Goal: Task Accomplishment & Management: Manage account settings

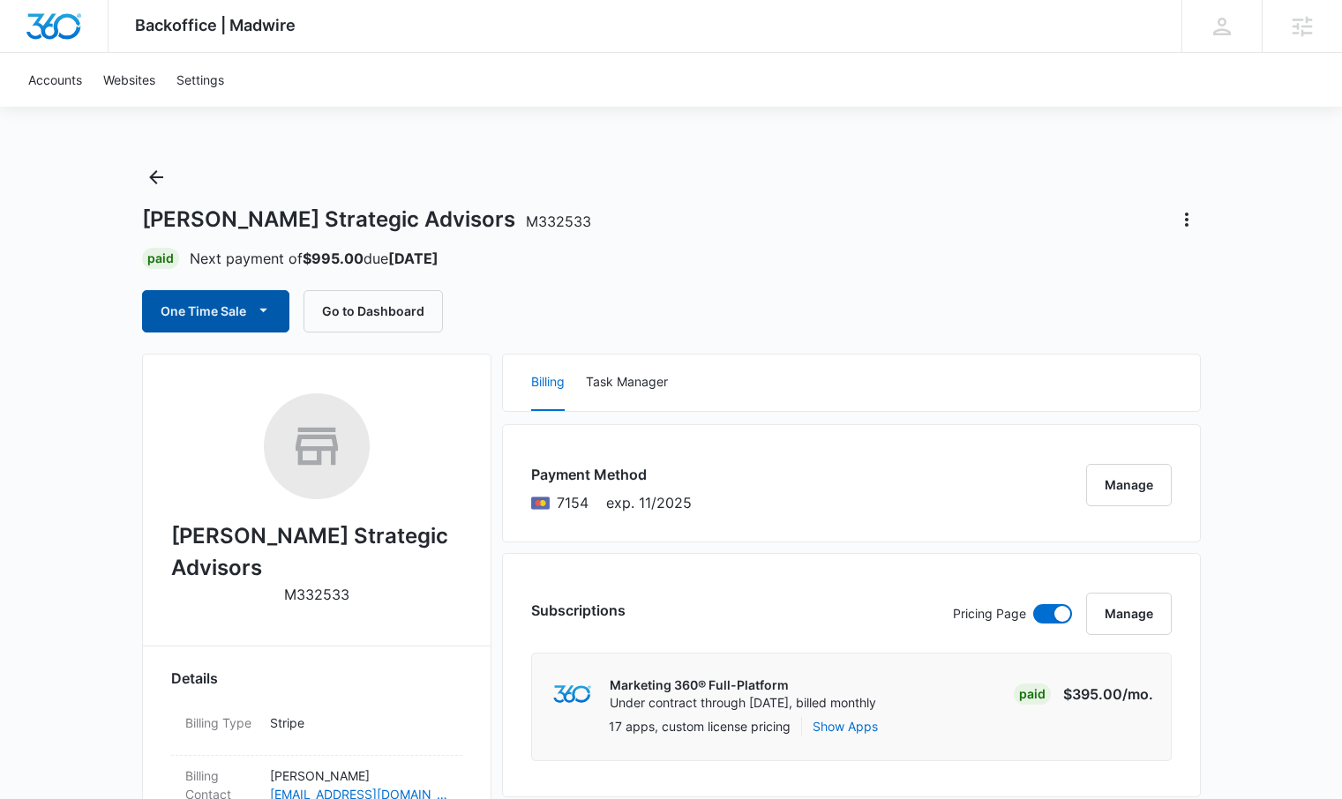
click at [264, 310] on icon "button" at bounding box center [263, 311] width 8 height 4
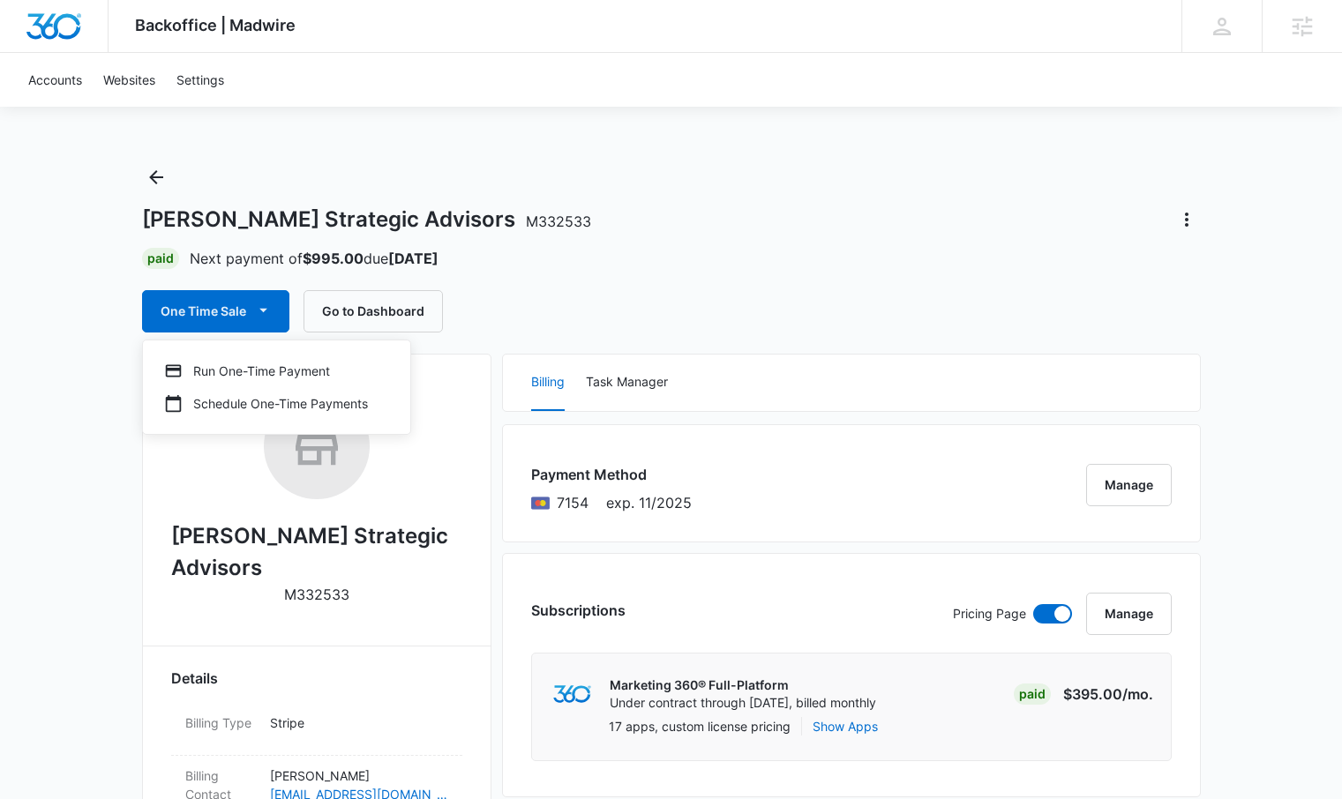
click at [685, 281] on div "Palmer's Strategic Advisors M332533 Paid Next payment of $995.00 due Sep 20 One…" at bounding box center [671, 247] width 1059 height 169
click at [1189, 221] on icon "Actions" at bounding box center [1186, 219] width 21 height 21
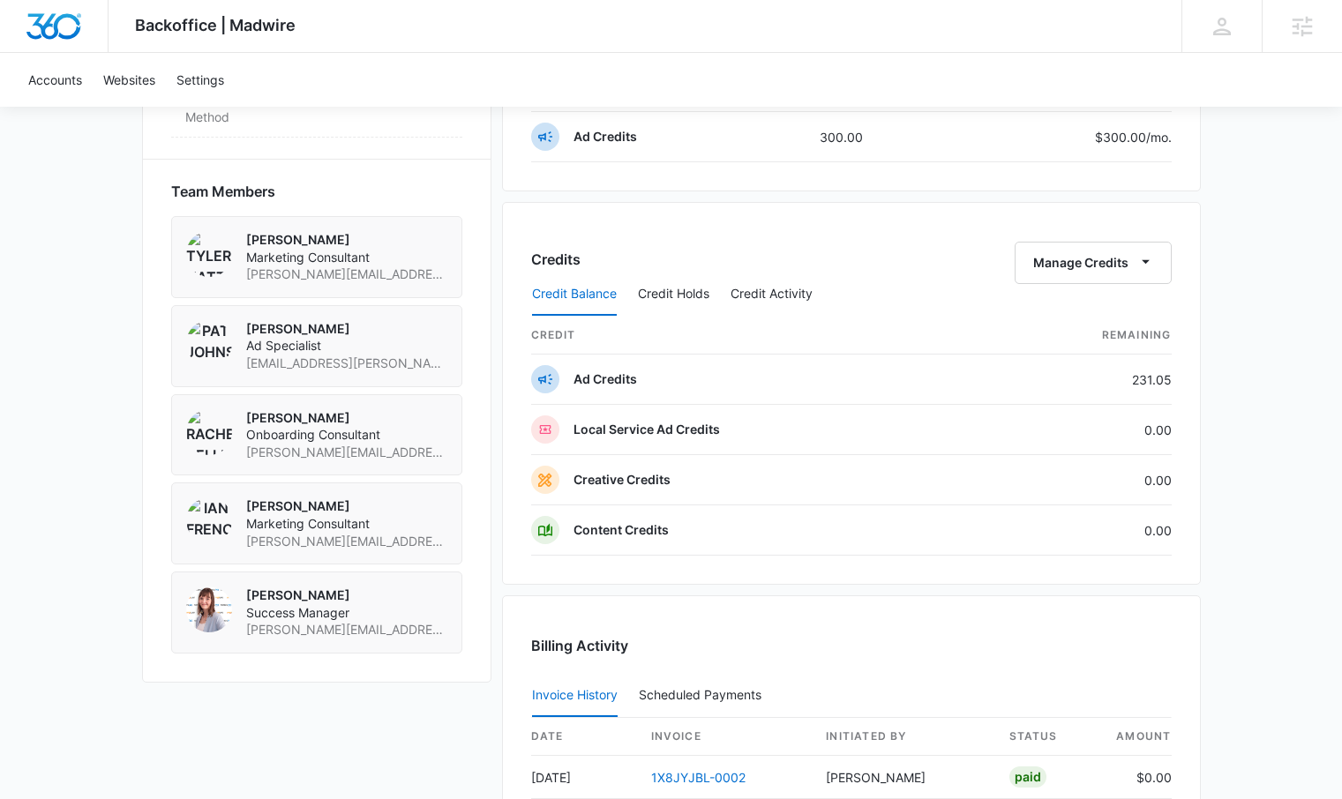
scroll to position [1216, 0]
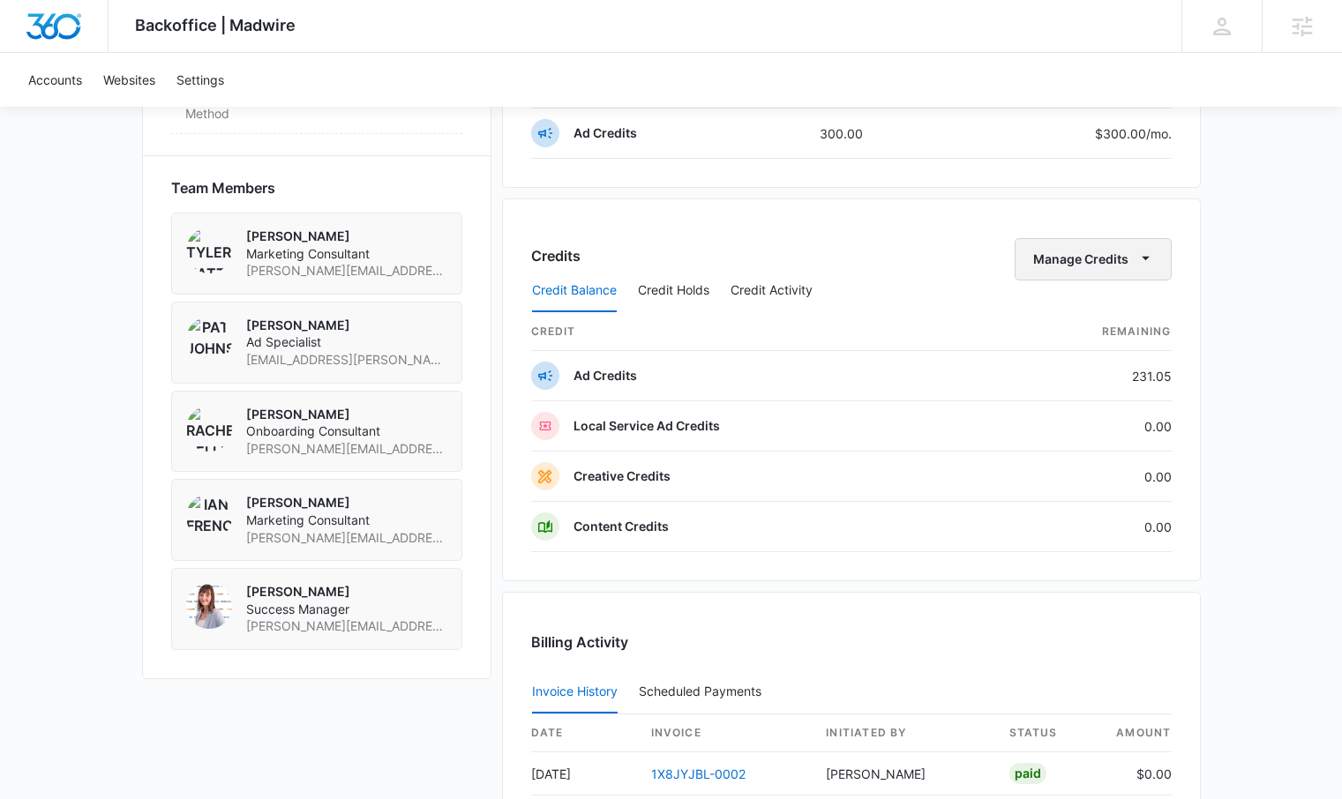
click at [1164, 259] on button "Manage Credits" at bounding box center [1093, 259] width 157 height 42
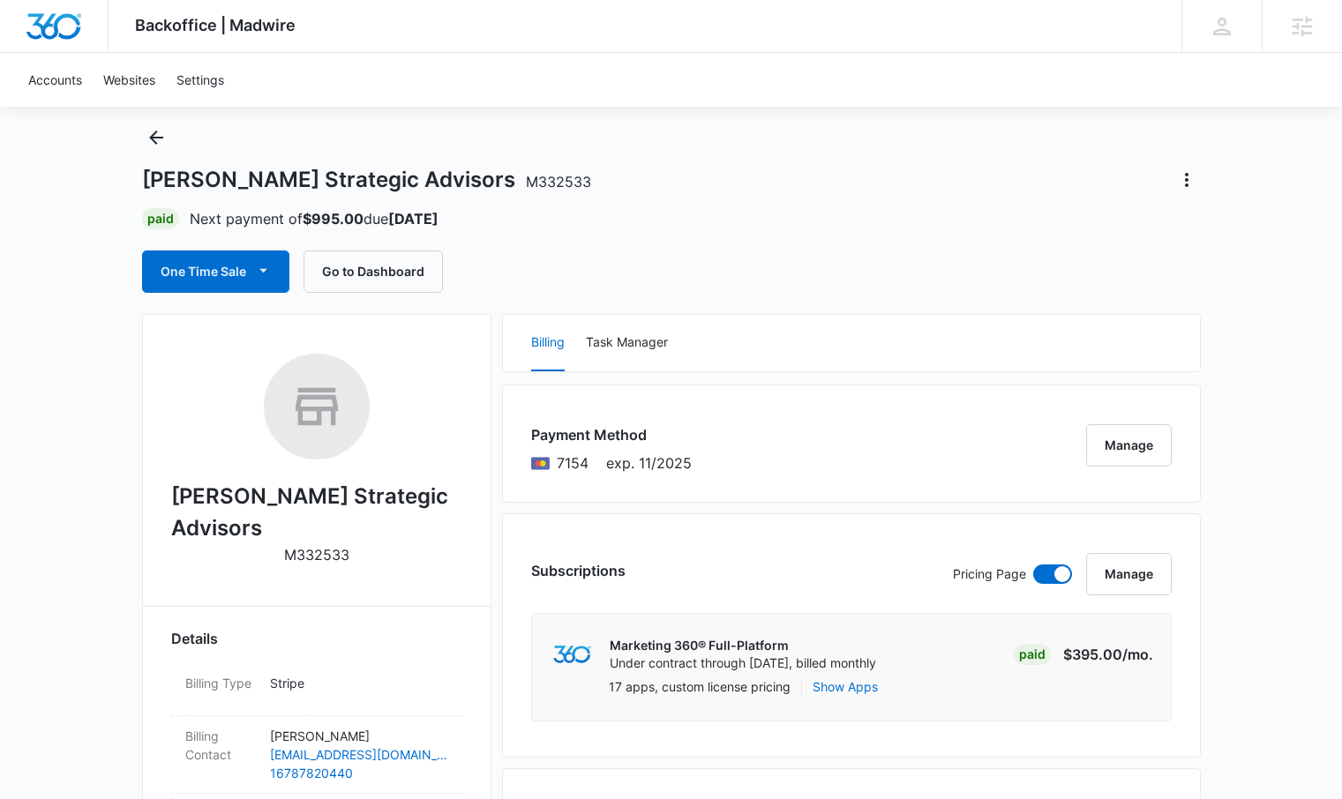
scroll to position [0, 0]
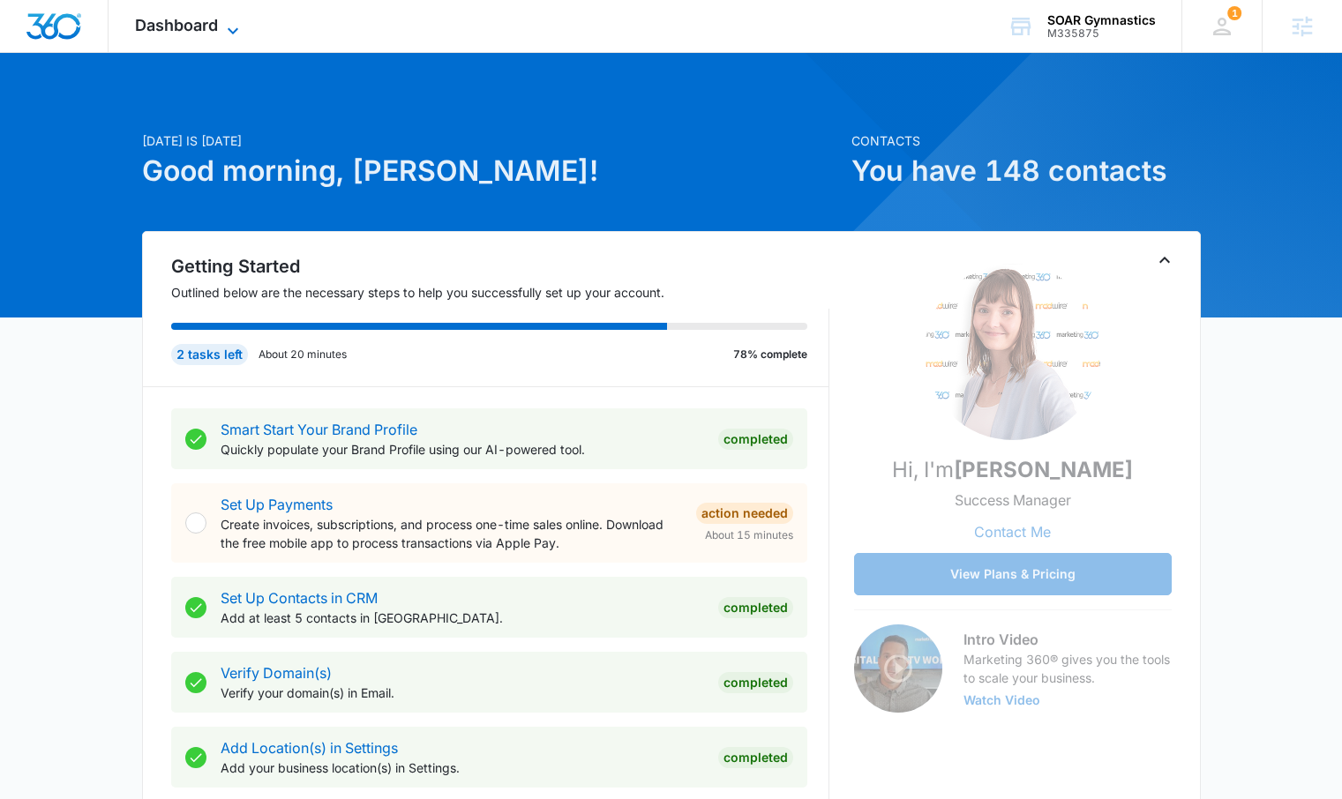
click at [188, 25] on span "Dashboard" at bounding box center [176, 25] width 83 height 19
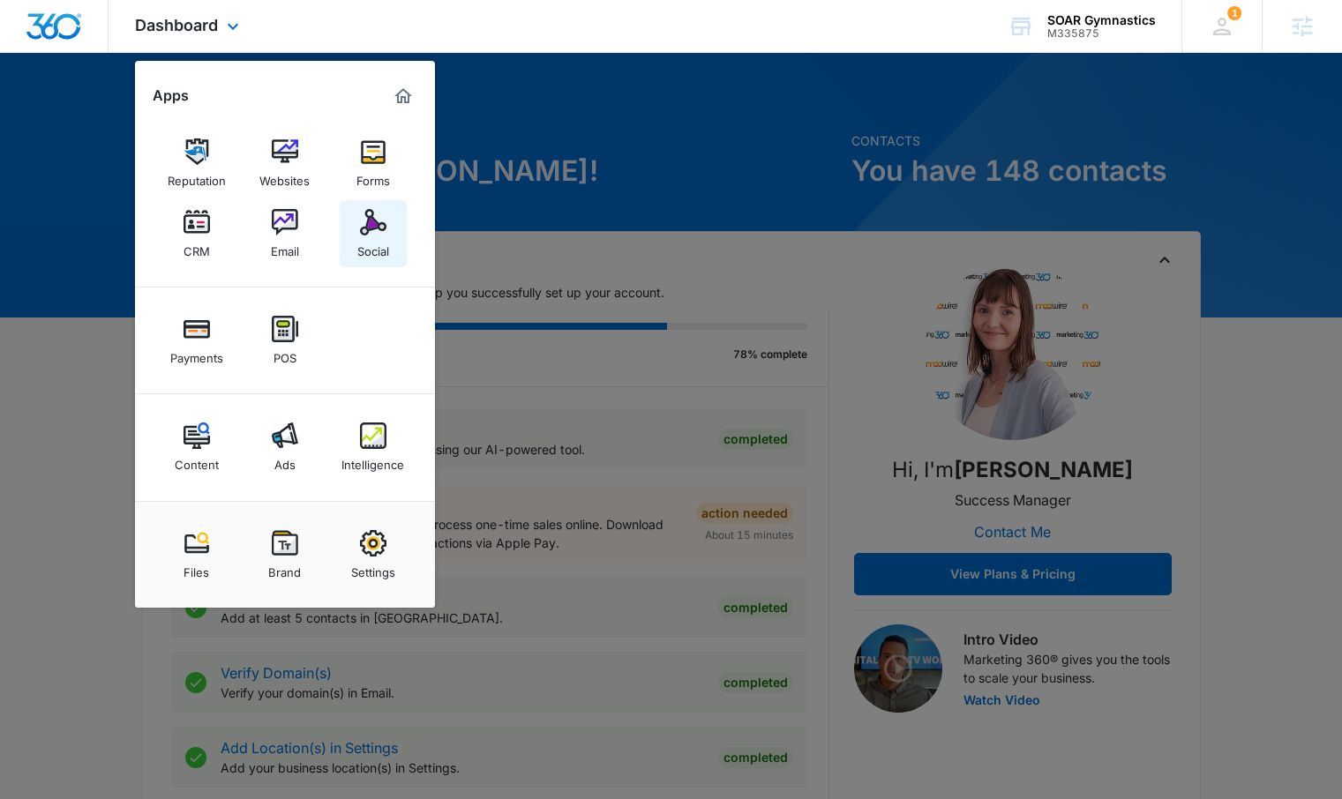
click at [372, 242] on div "Social" at bounding box center [373, 247] width 32 height 23
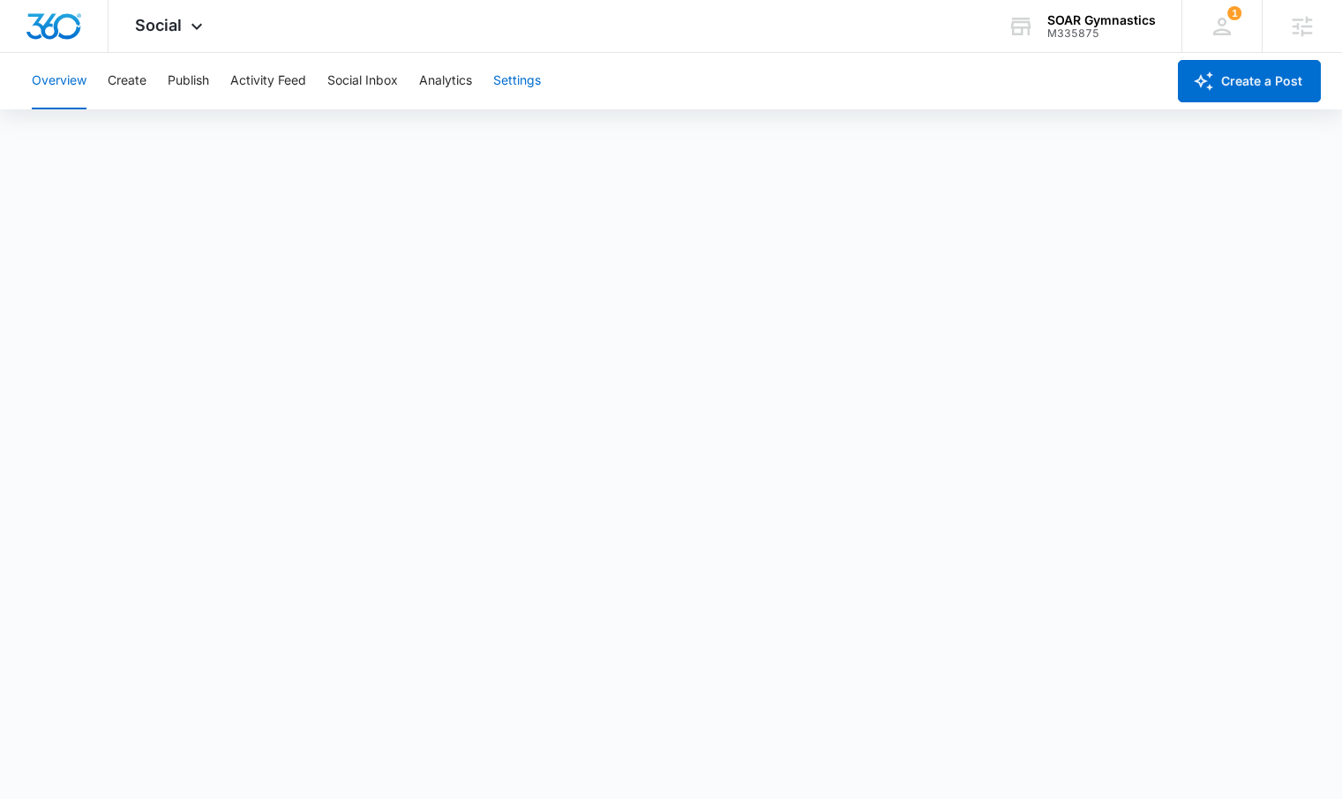
click at [522, 75] on button "Settings" at bounding box center [517, 81] width 48 height 56
click at [514, 78] on button "Settings" at bounding box center [517, 81] width 48 height 56
click at [1084, 19] on div "SOAR Gymnastics" at bounding box center [1101, 20] width 109 height 14
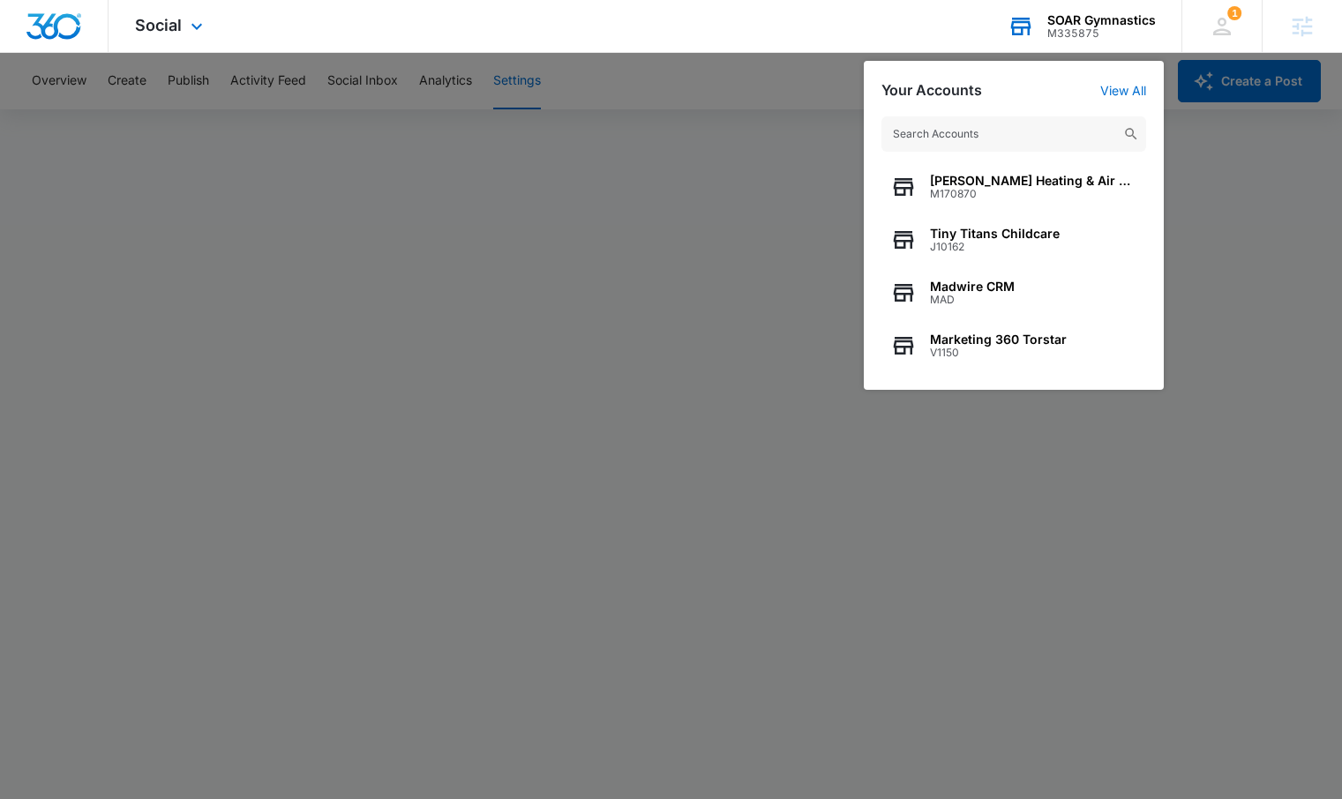
click at [990, 139] on input "text" at bounding box center [1013, 133] width 265 height 35
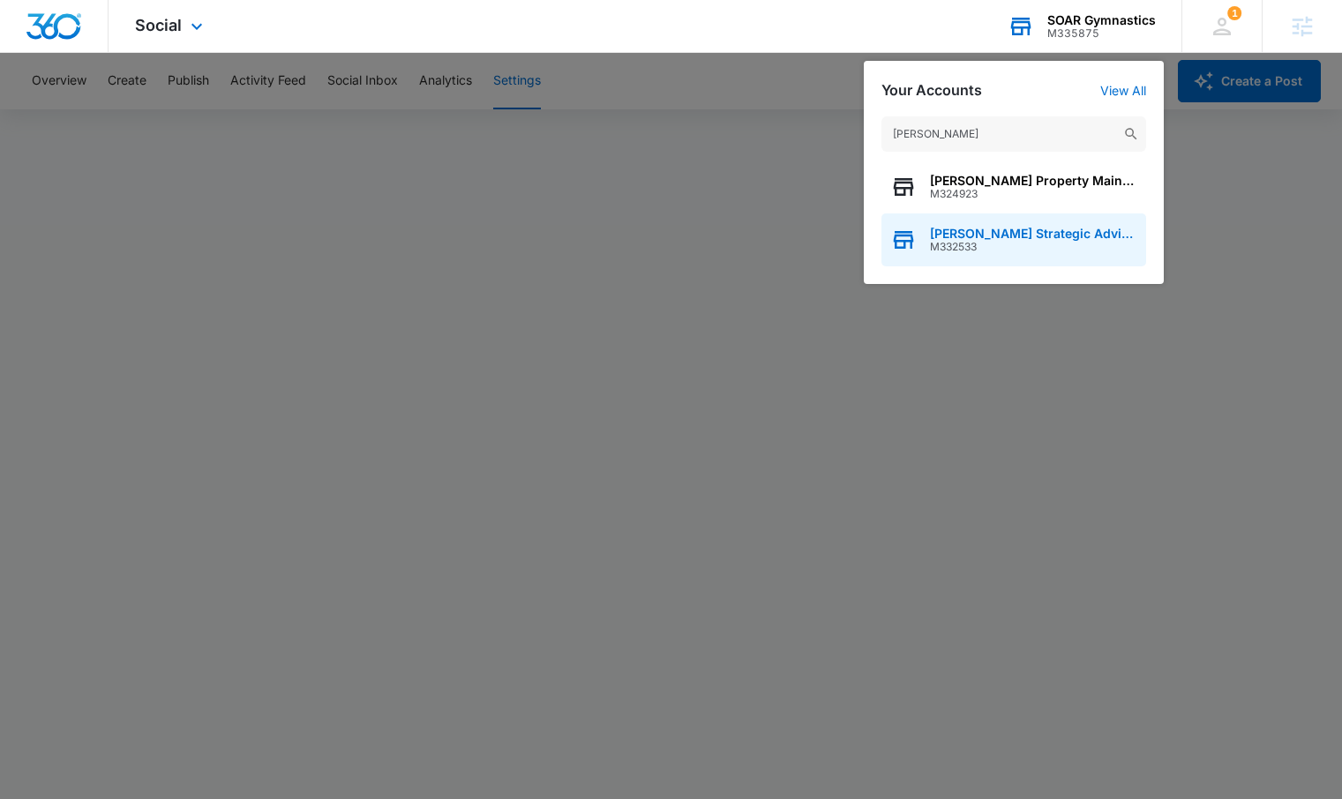
type input "palmer's"
click at [1014, 230] on span "Palmer's Strategic Advisors" at bounding box center [1033, 234] width 207 height 14
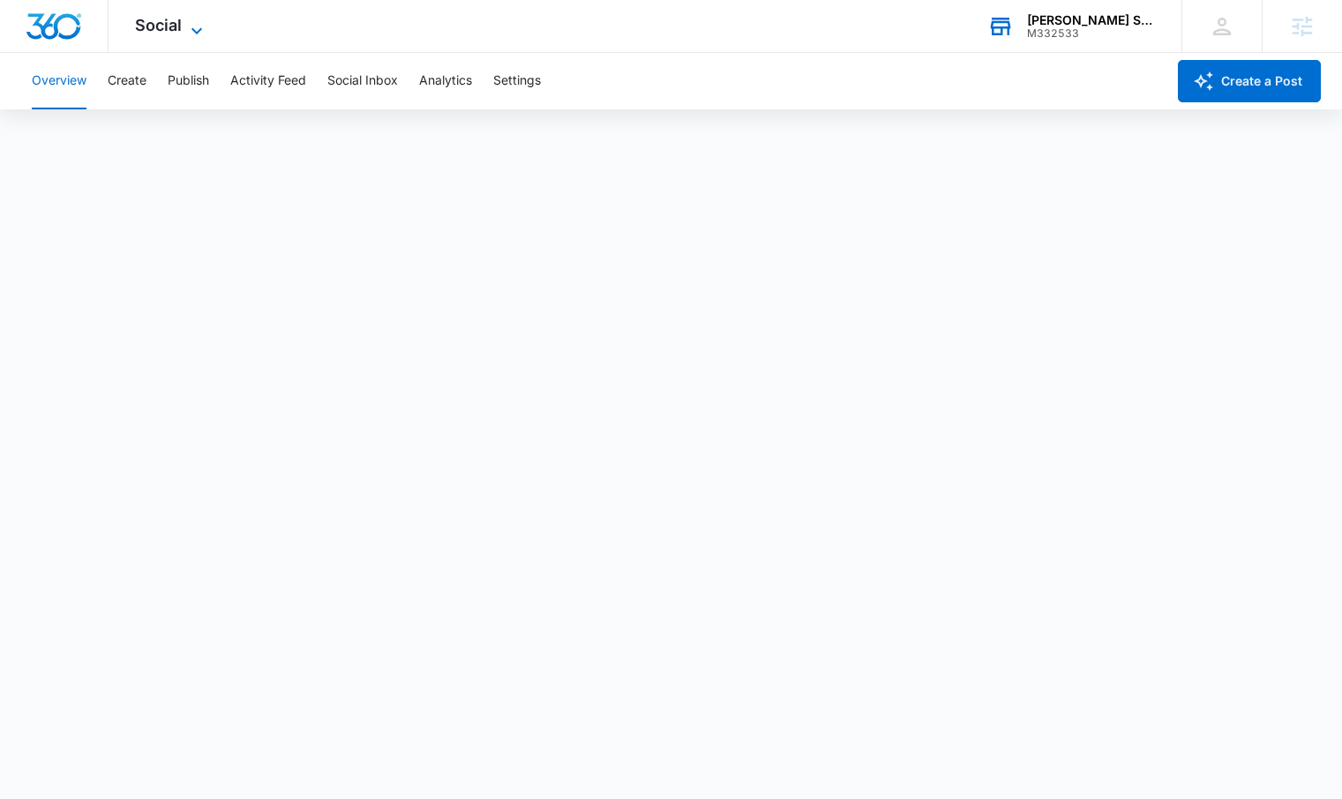
click at [172, 23] on span "Social" at bounding box center [158, 25] width 47 height 19
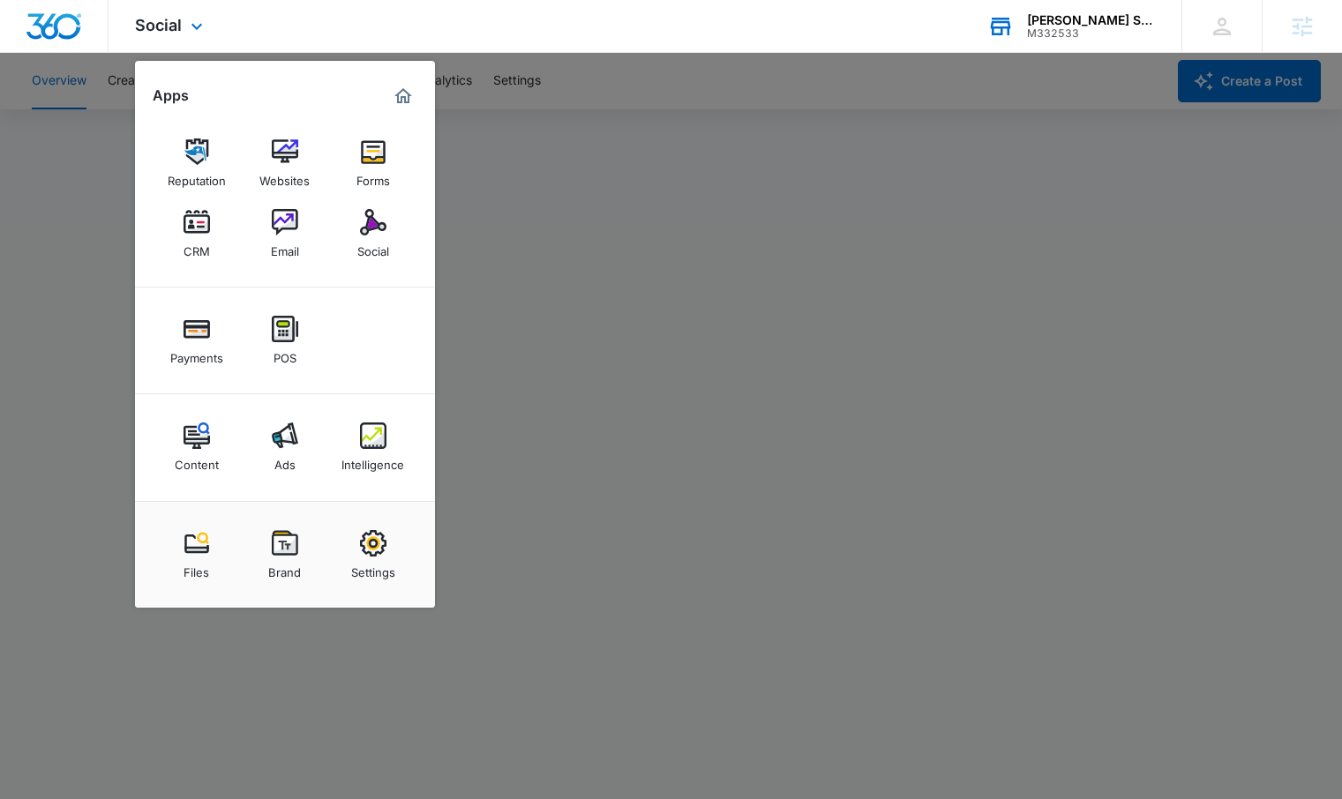
click at [304, 26] on div "Social Apps Reputation Websites Forms CRM Email Social Payments POS Content Ads…" at bounding box center [671, 26] width 1342 height 53
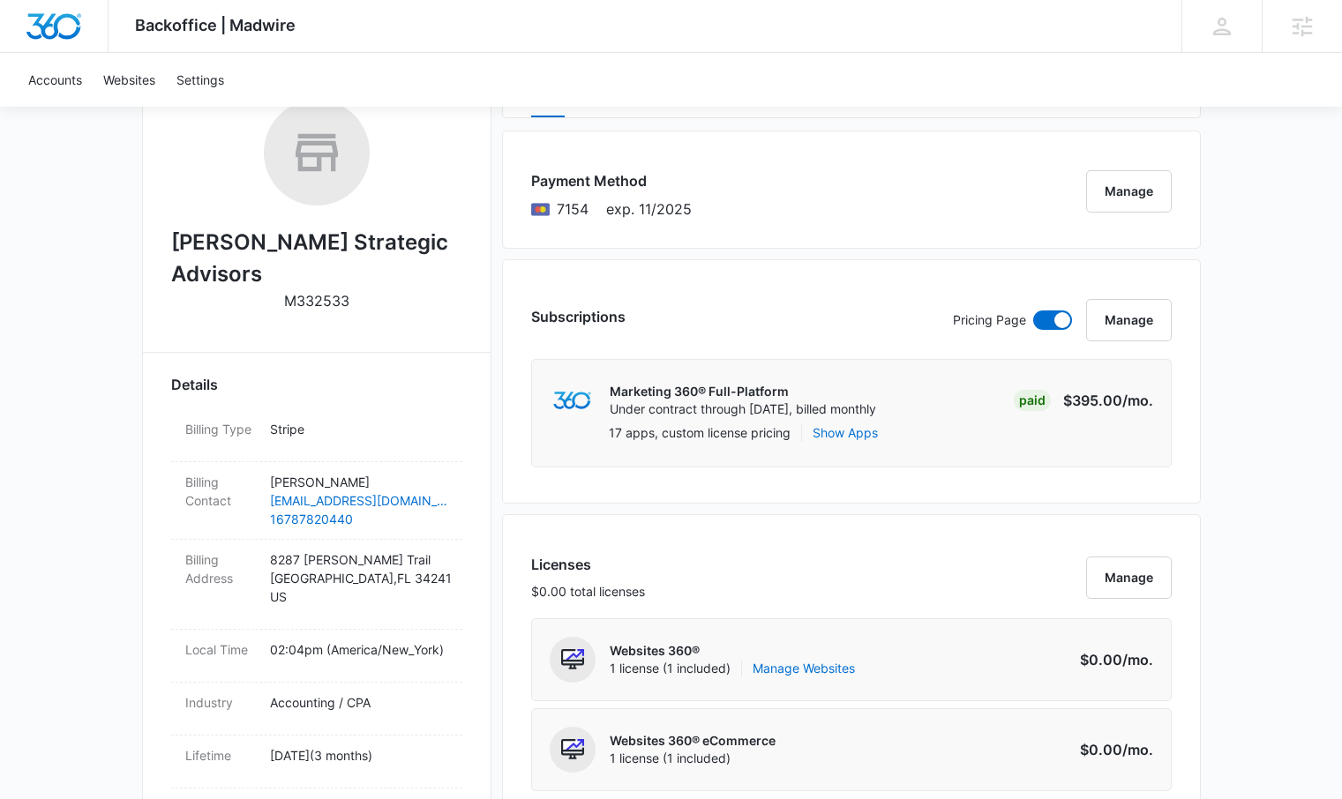
scroll to position [295, 0]
click at [1152, 322] on button "Manage" at bounding box center [1129, 319] width 86 height 42
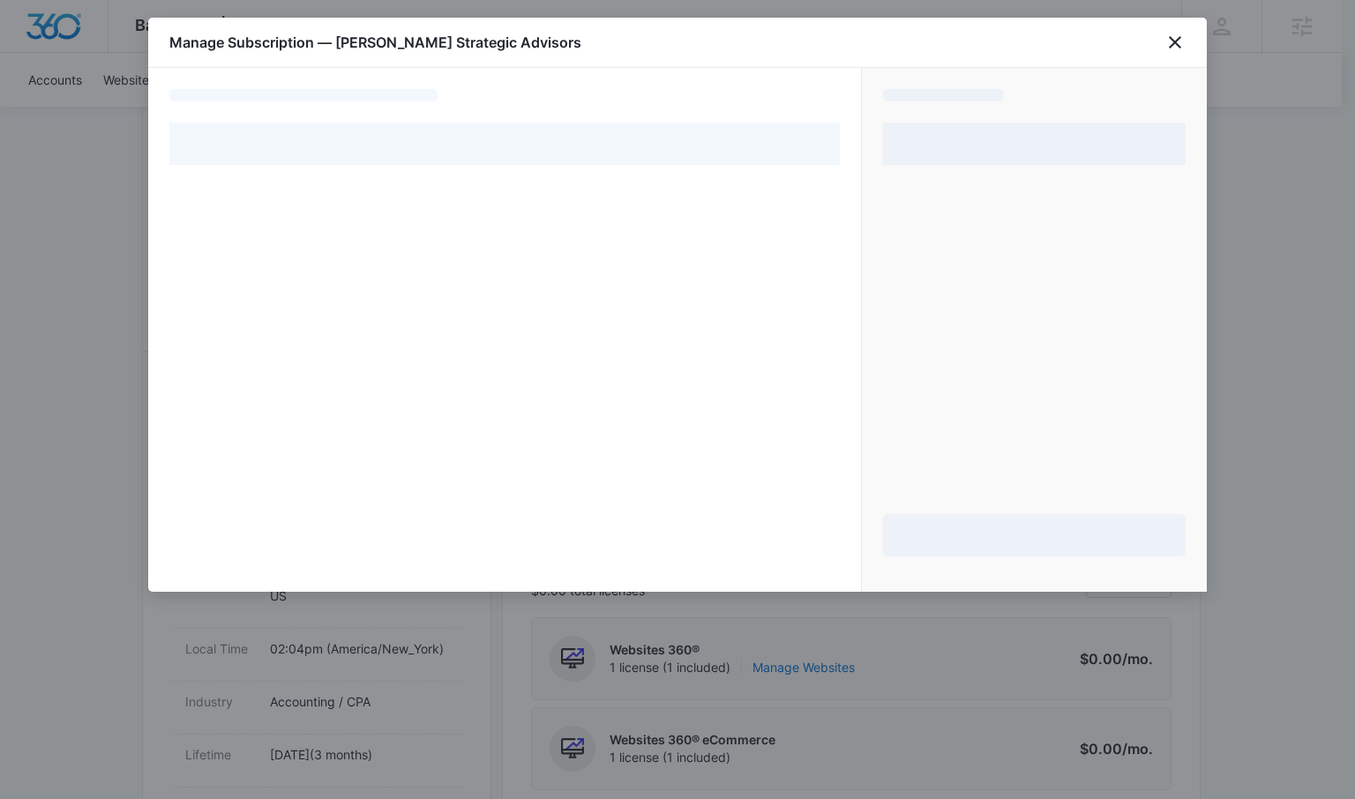
select select "pm_1RyFqzA4n8RTgNjUYI0MNjE8"
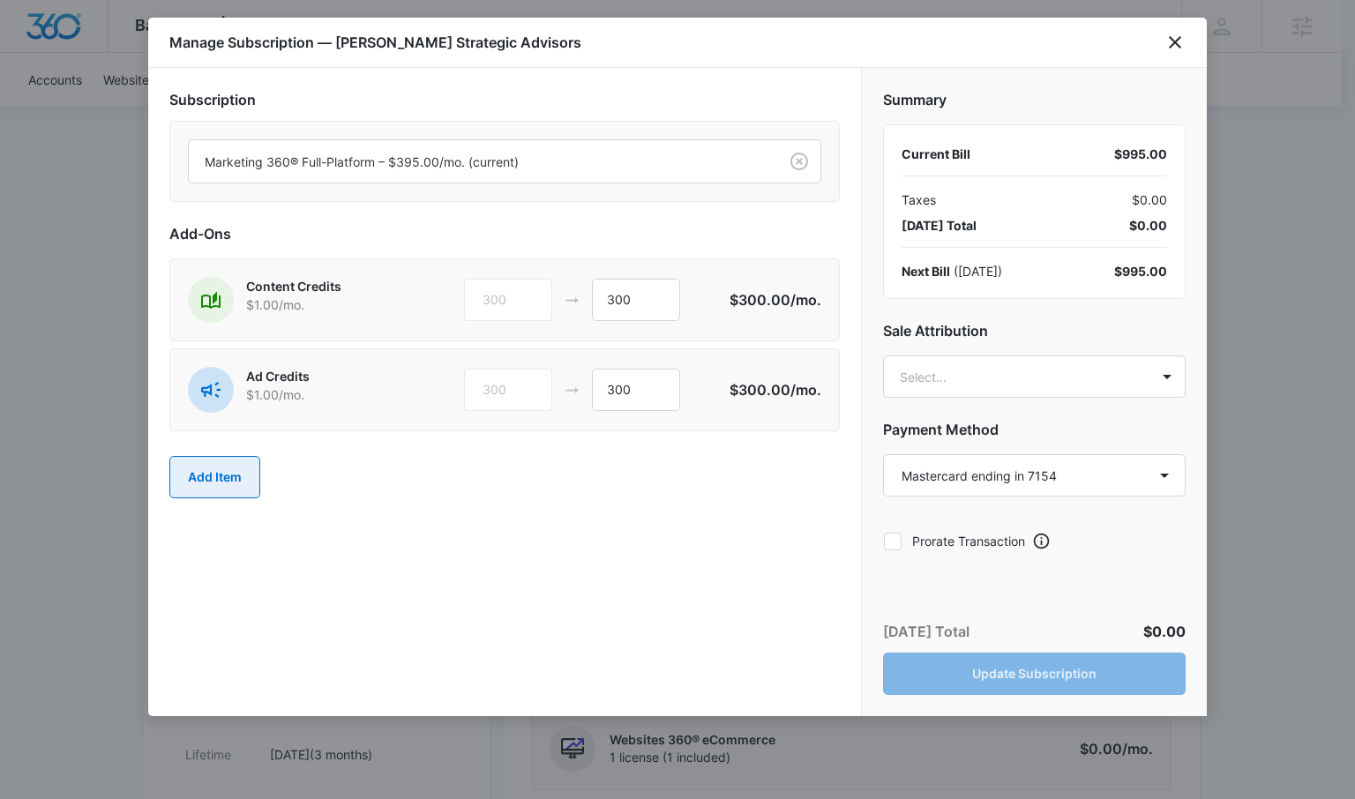
click at [217, 488] on button "Add Item" at bounding box center [214, 477] width 91 height 42
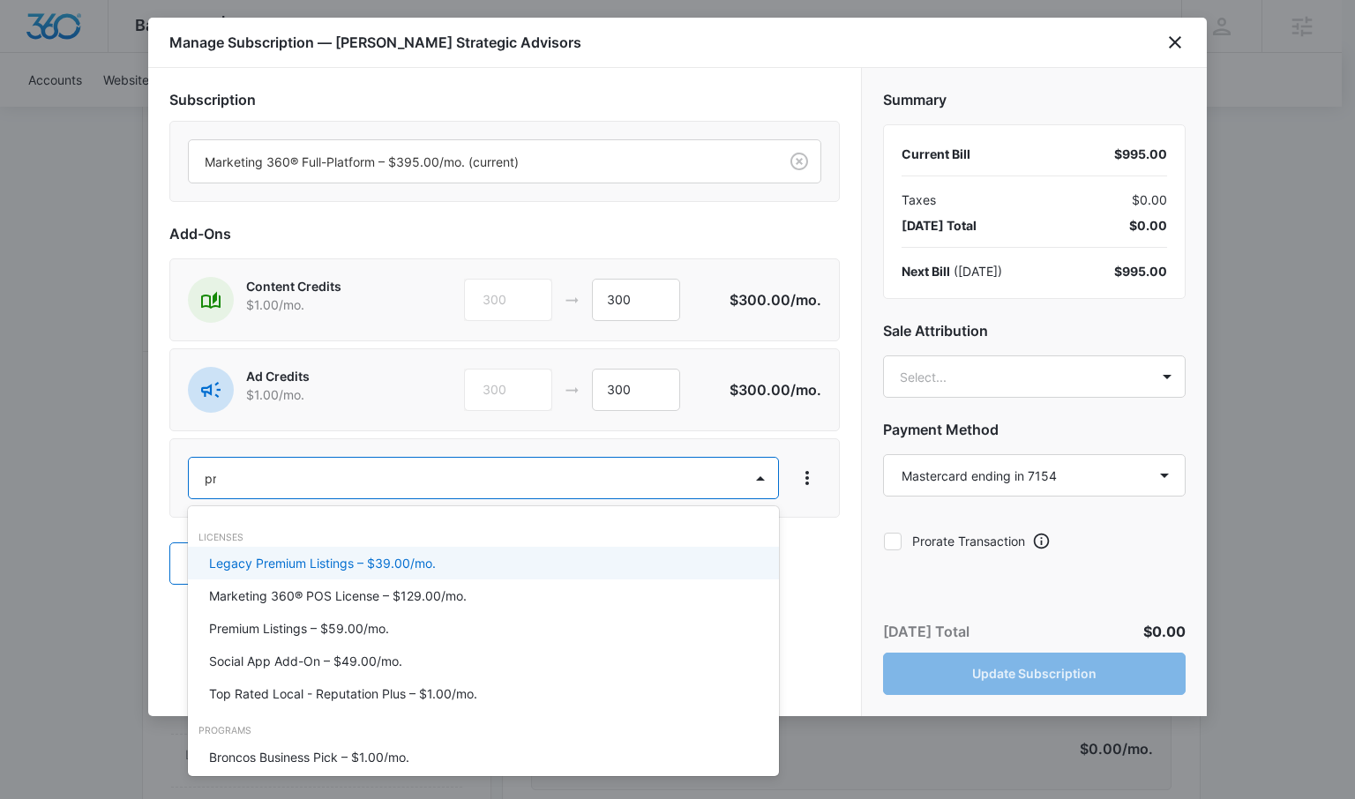
type input "pre"
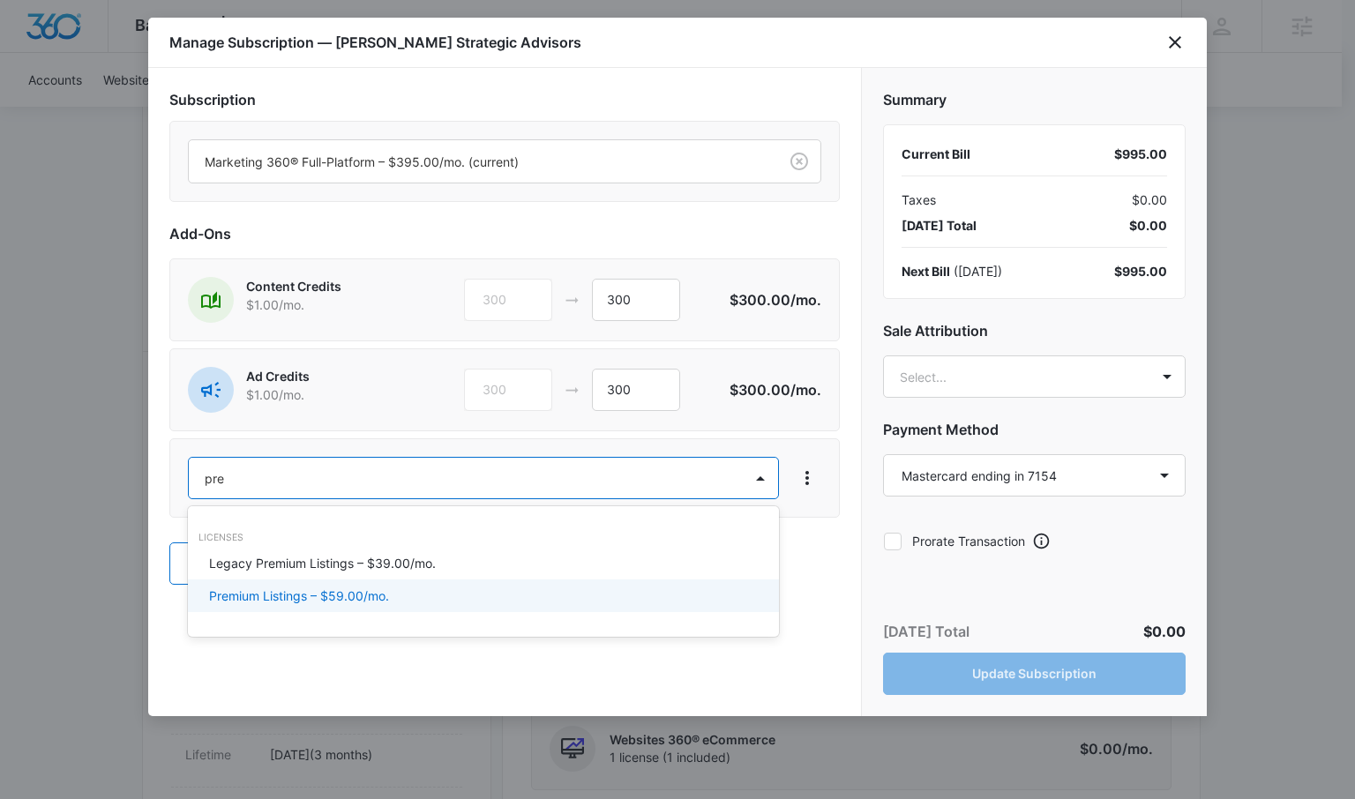
click at [304, 600] on p "Premium Listings – $59.00/mo." at bounding box center [299, 596] width 180 height 19
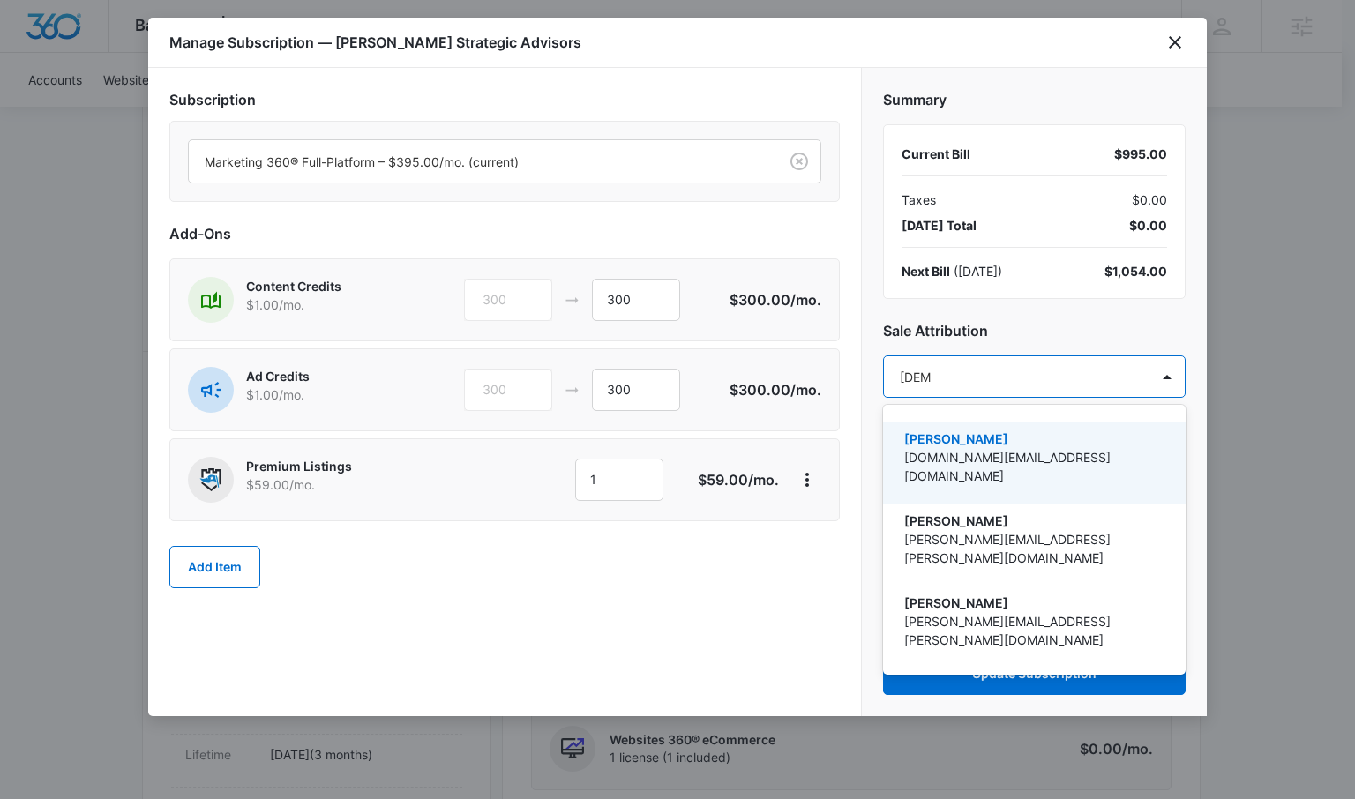
type input "[PERSON_NAME]"
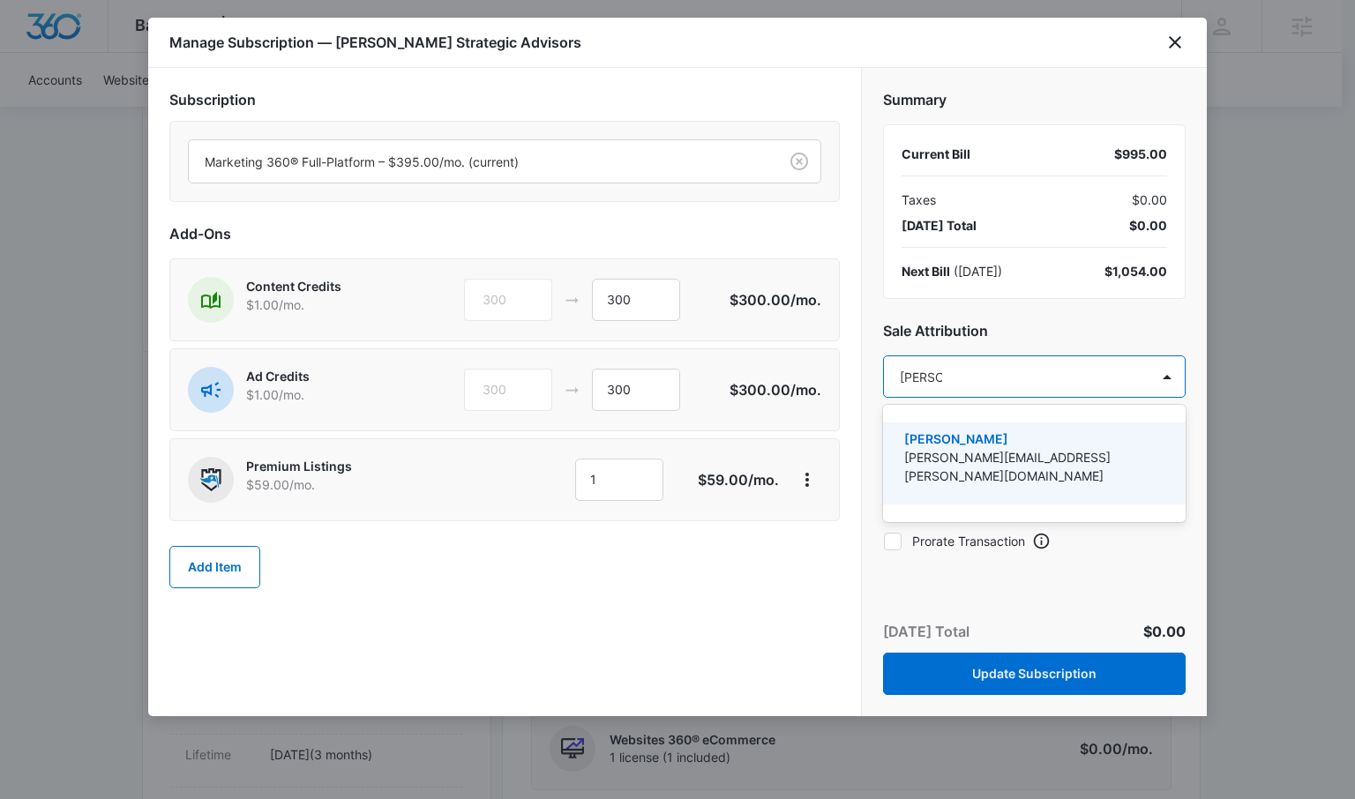
click at [1108, 430] on p "[PERSON_NAME]" at bounding box center [1032, 439] width 257 height 19
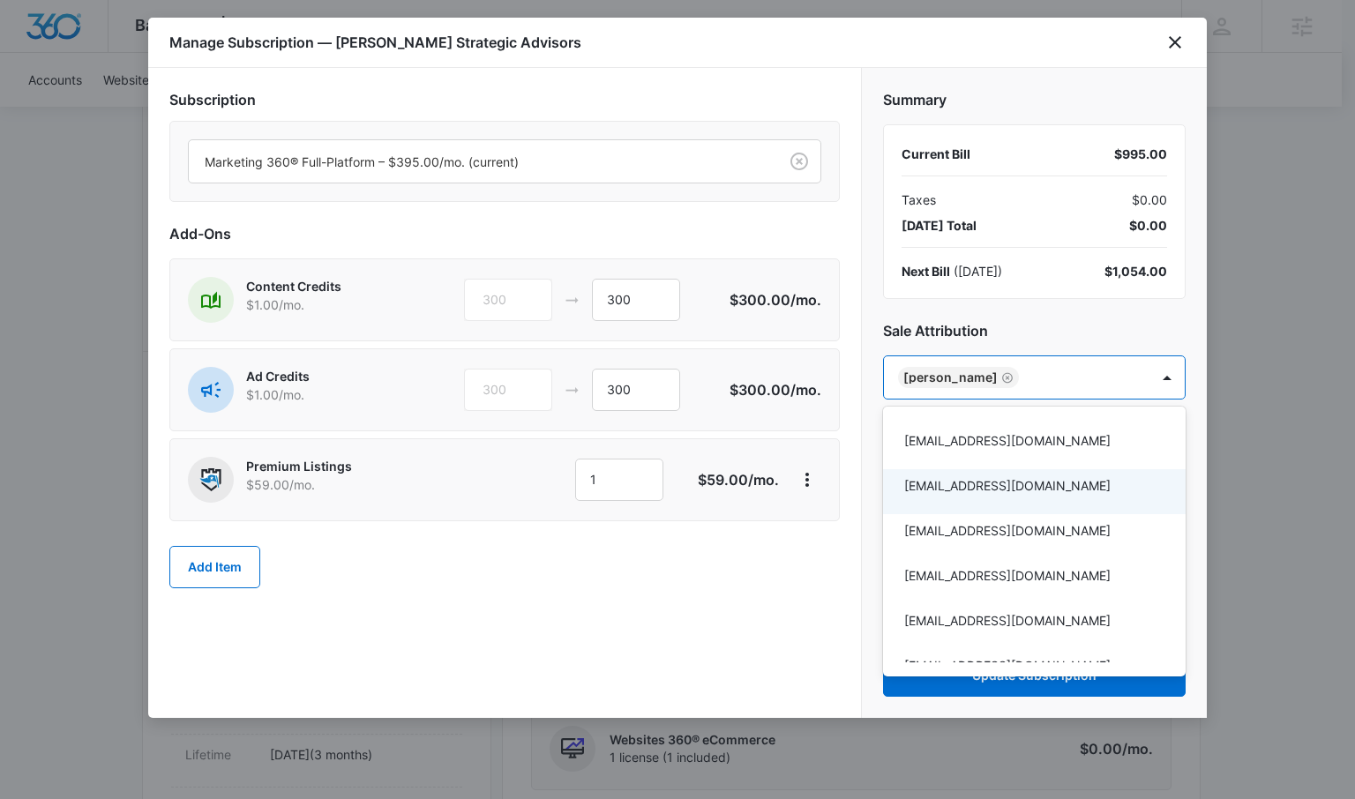
click at [837, 551] on div at bounding box center [677, 399] width 1355 height 799
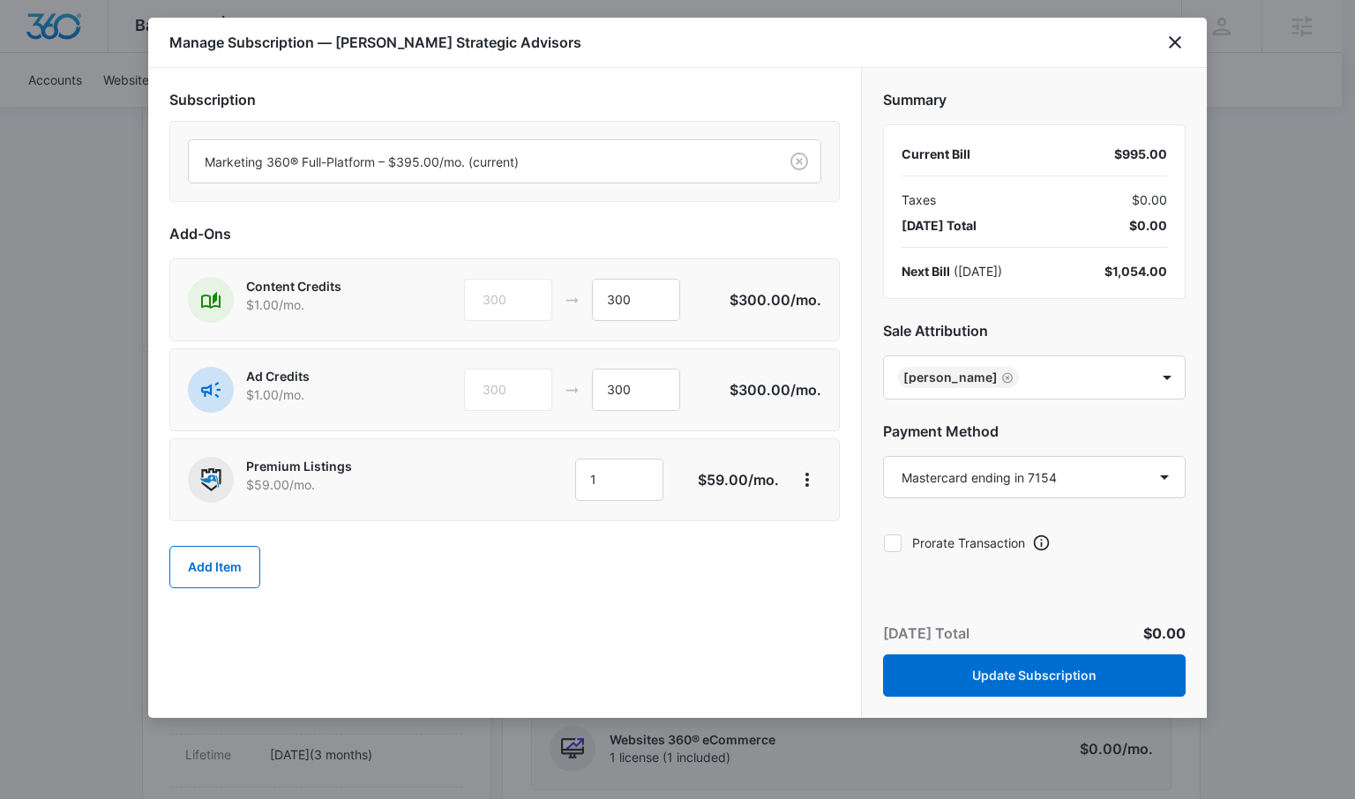
click at [894, 544] on icon at bounding box center [893, 544] width 16 height 16
click at [884, 544] on input "Prorate Transaction" at bounding box center [883, 543] width 1 height 1
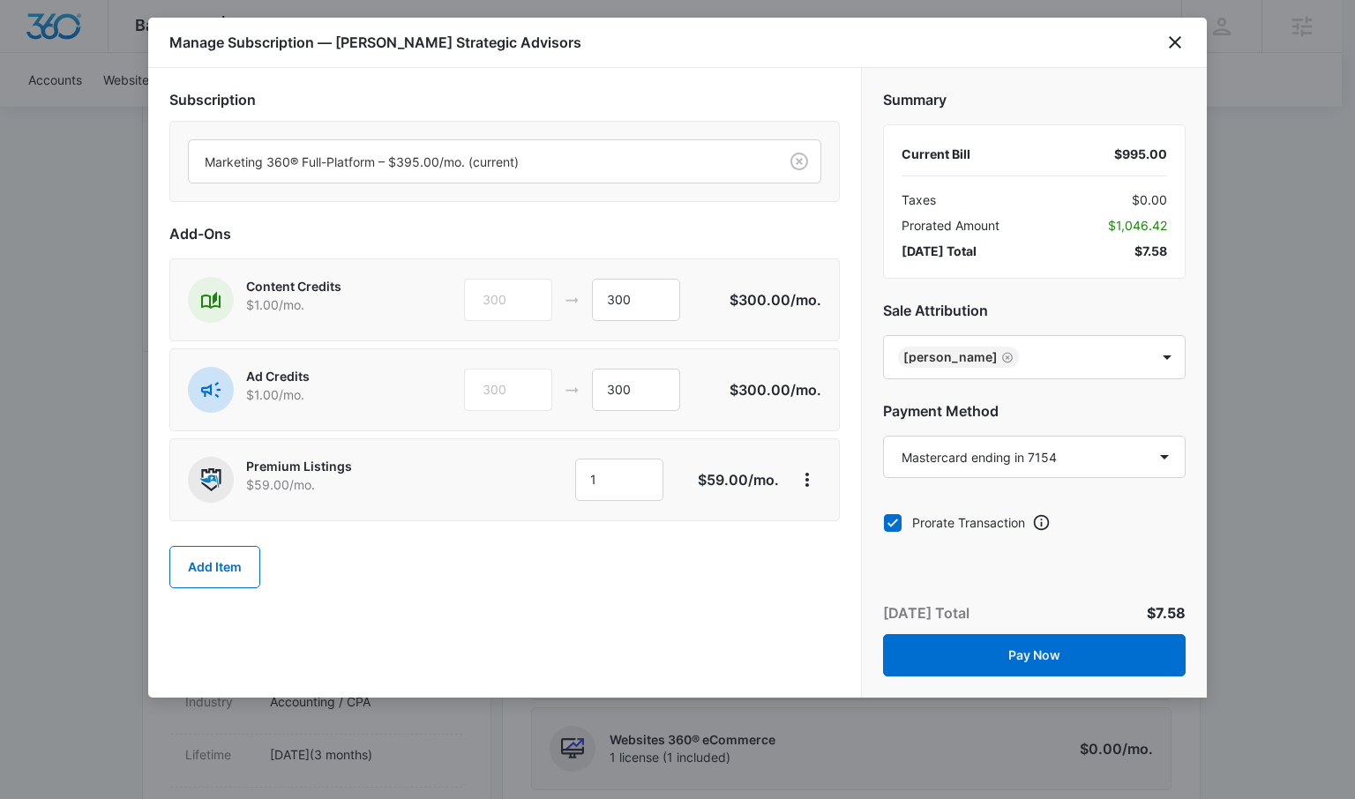
click at [893, 521] on icon at bounding box center [893, 523] width 16 height 16
click at [884, 522] on input "Prorate Transaction" at bounding box center [883, 522] width 1 height 1
checkbox input "false"
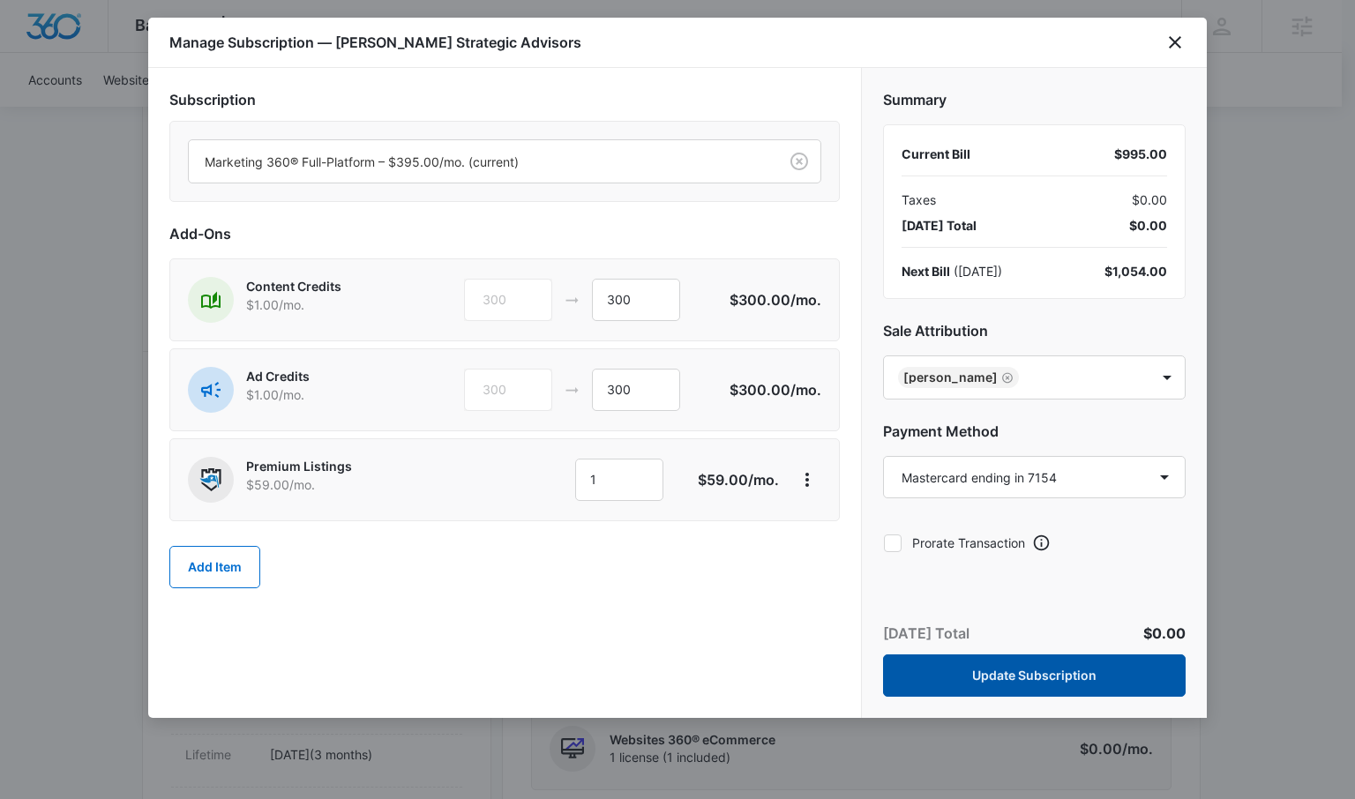
click at [1046, 678] on button "Update Subscription" at bounding box center [1034, 676] width 303 height 42
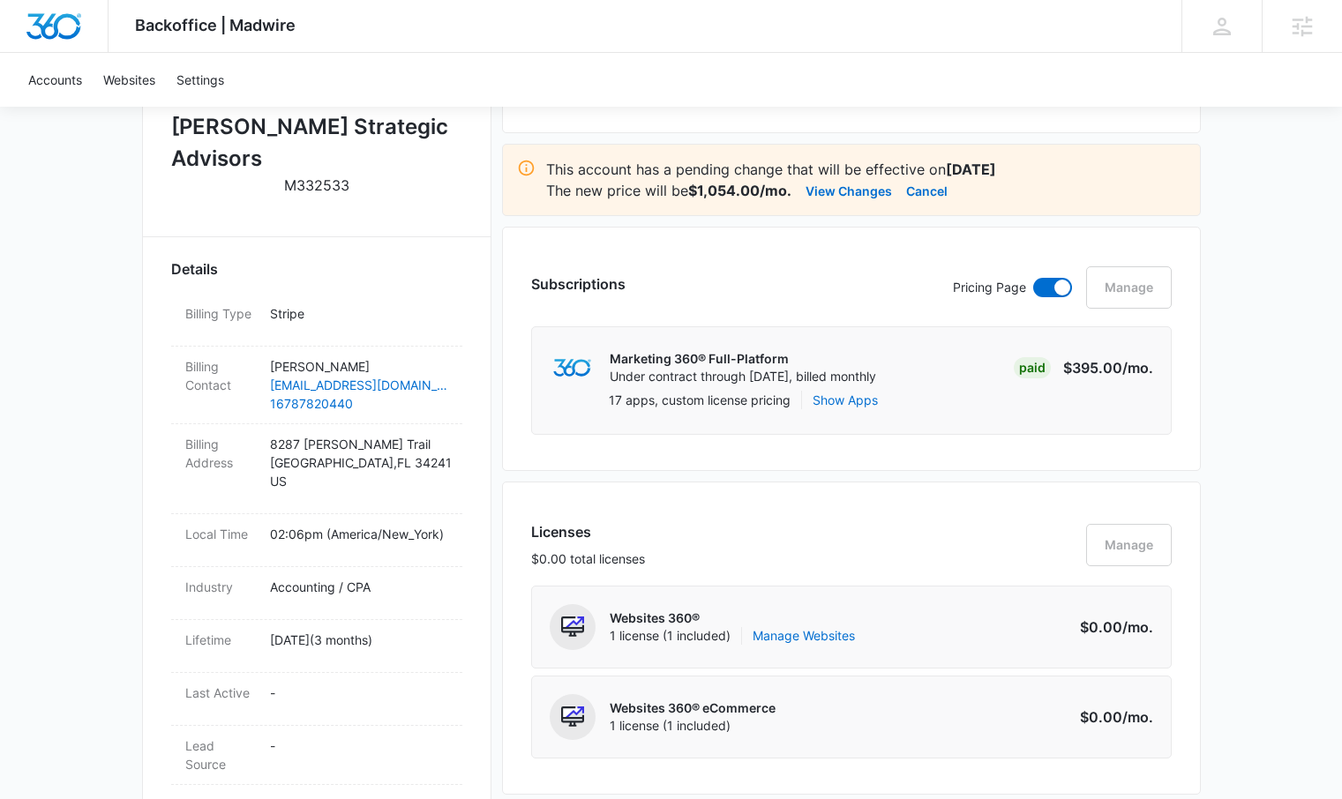
scroll to position [414, 0]
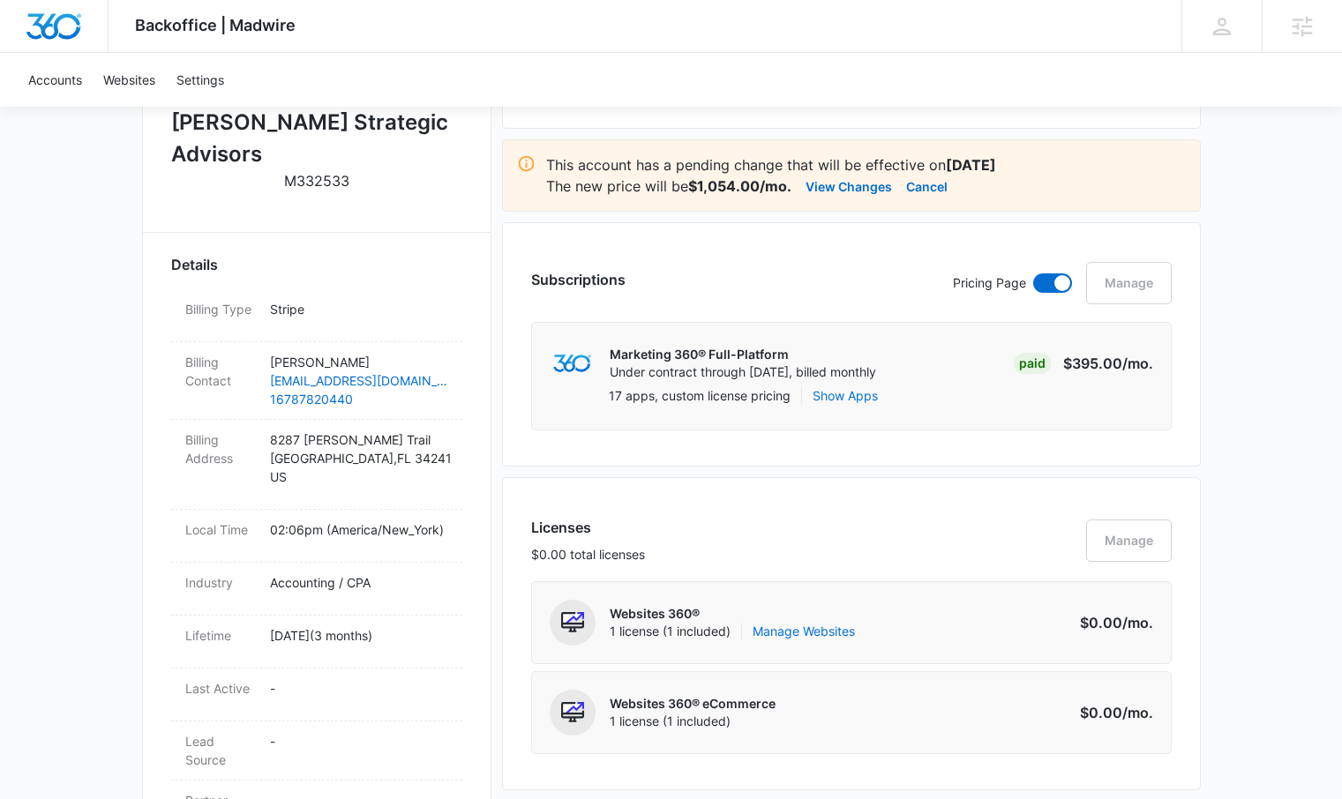
drag, startPoint x: 694, startPoint y: 312, endPoint x: 634, endPoint y: 282, distance: 66.3
click at [694, 313] on div "Subscriptions Pricing Page Manage" at bounding box center [851, 292] width 641 height 60
click at [845, 190] on button "View Changes" at bounding box center [849, 186] width 86 height 21
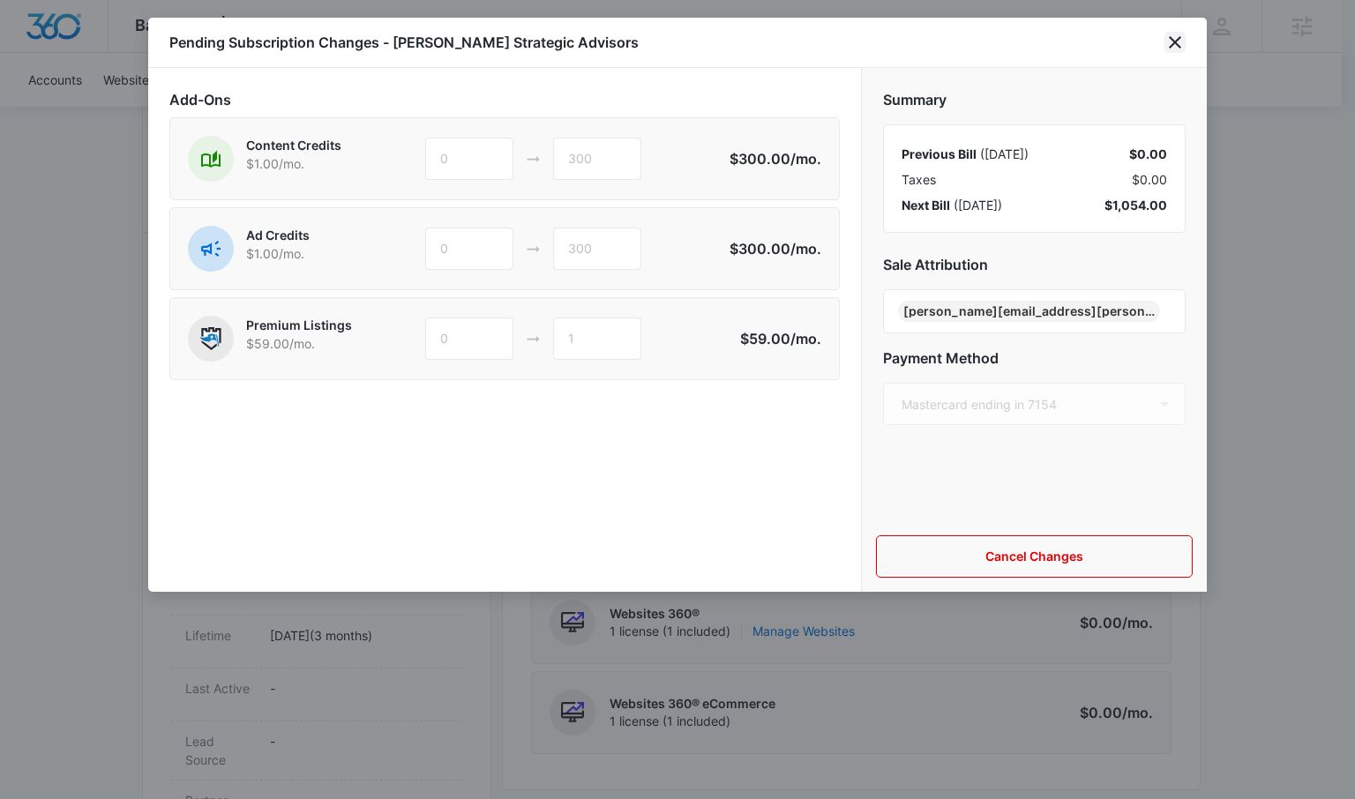
click at [1174, 39] on icon "close" at bounding box center [1175, 42] width 21 height 21
